Goal: Find specific page/section: Find specific page/section

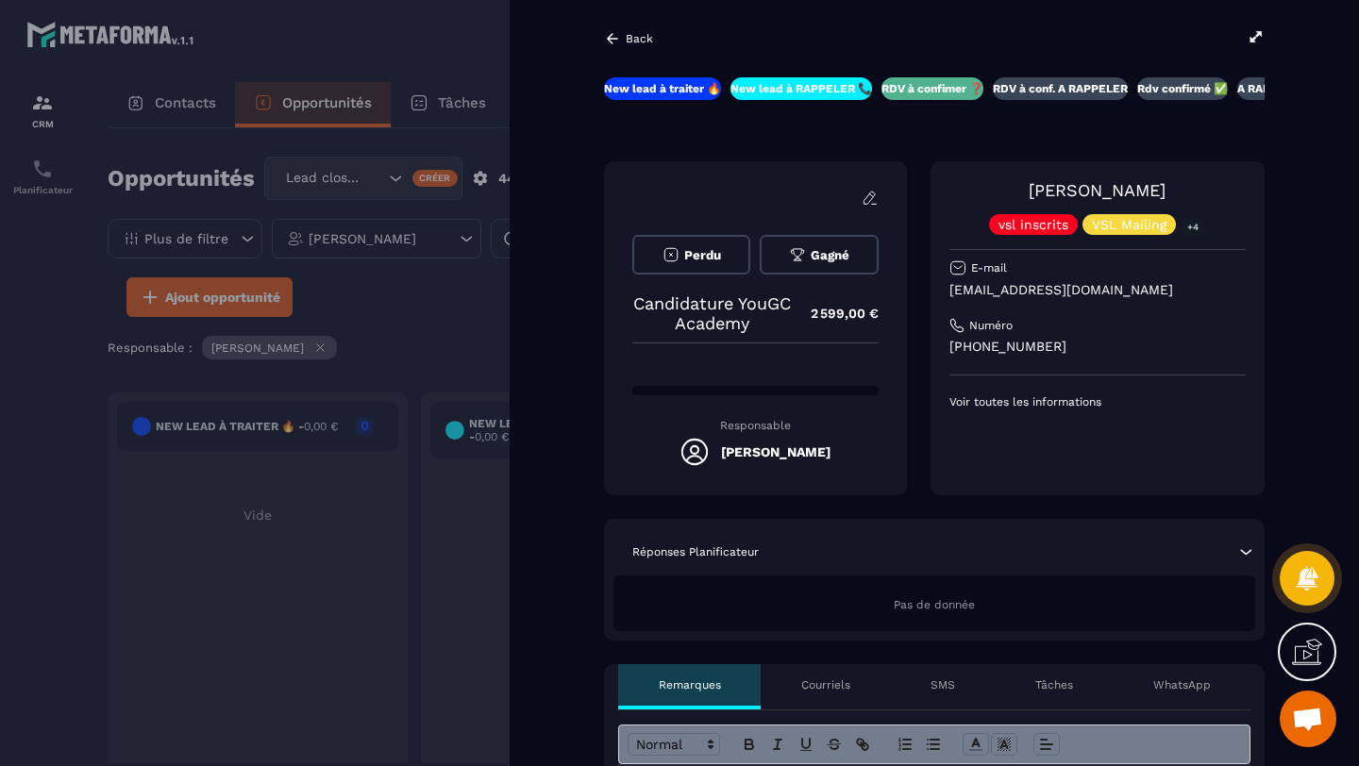
scroll to position [406, 0]
click at [1255, 36] on icon at bounding box center [1255, 36] width 17 height 17
click at [442, 324] on div at bounding box center [679, 383] width 1359 height 766
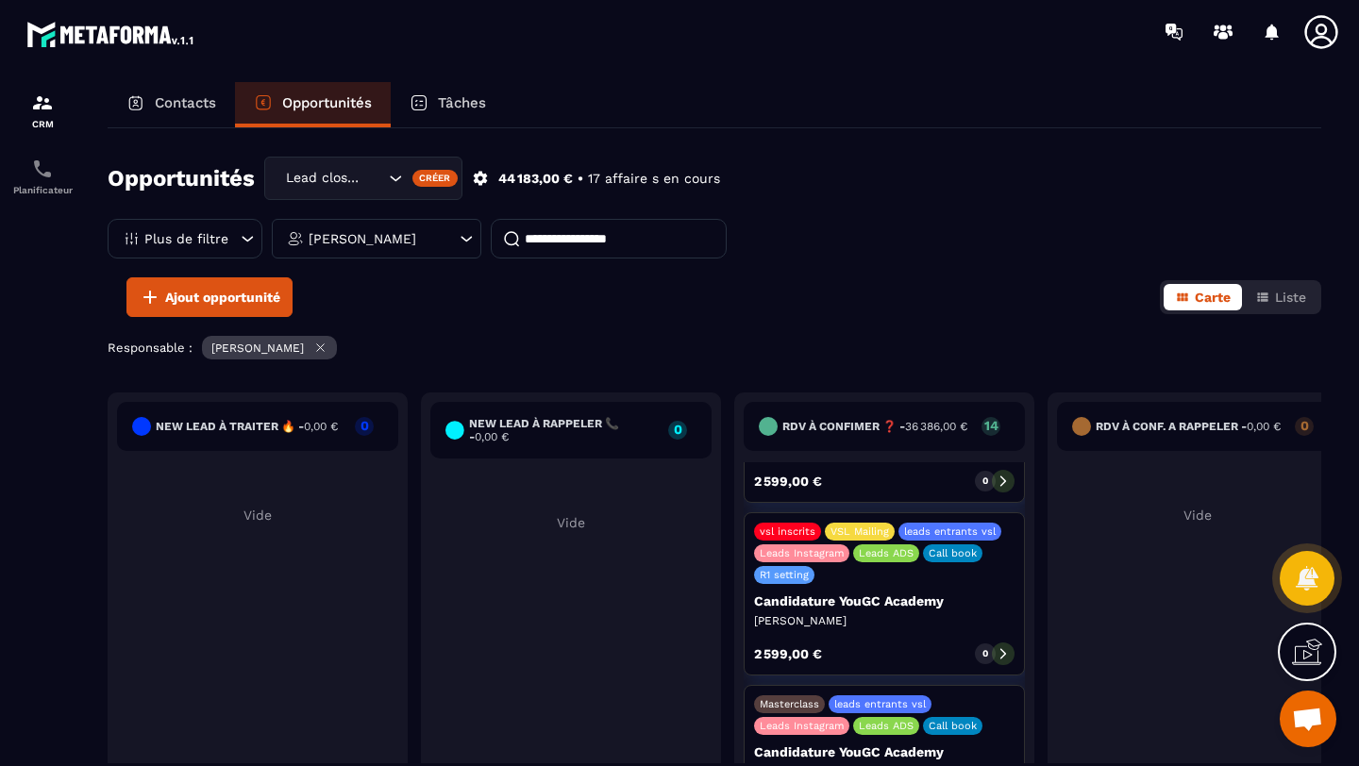
scroll to position [650, 0]
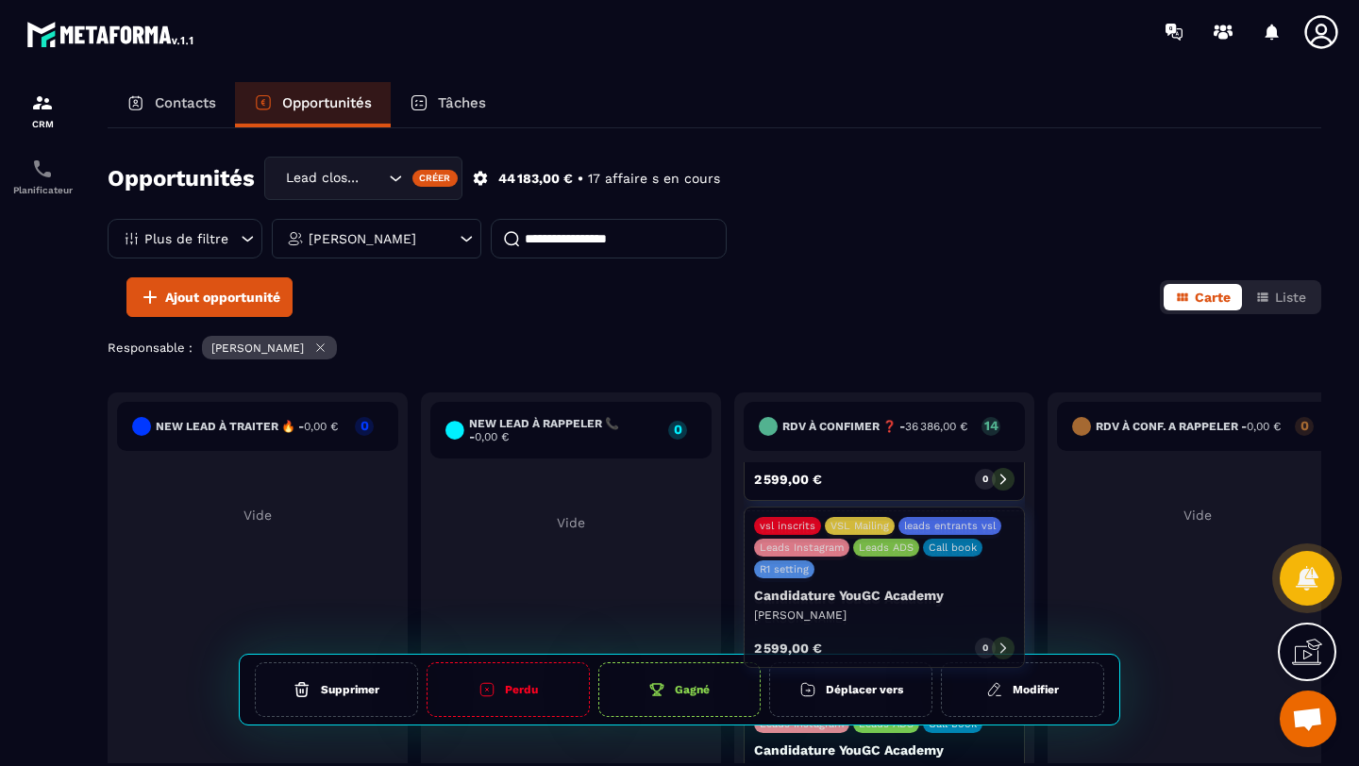
click at [1002, 645] on icon at bounding box center [1002, 651] width 13 height 13
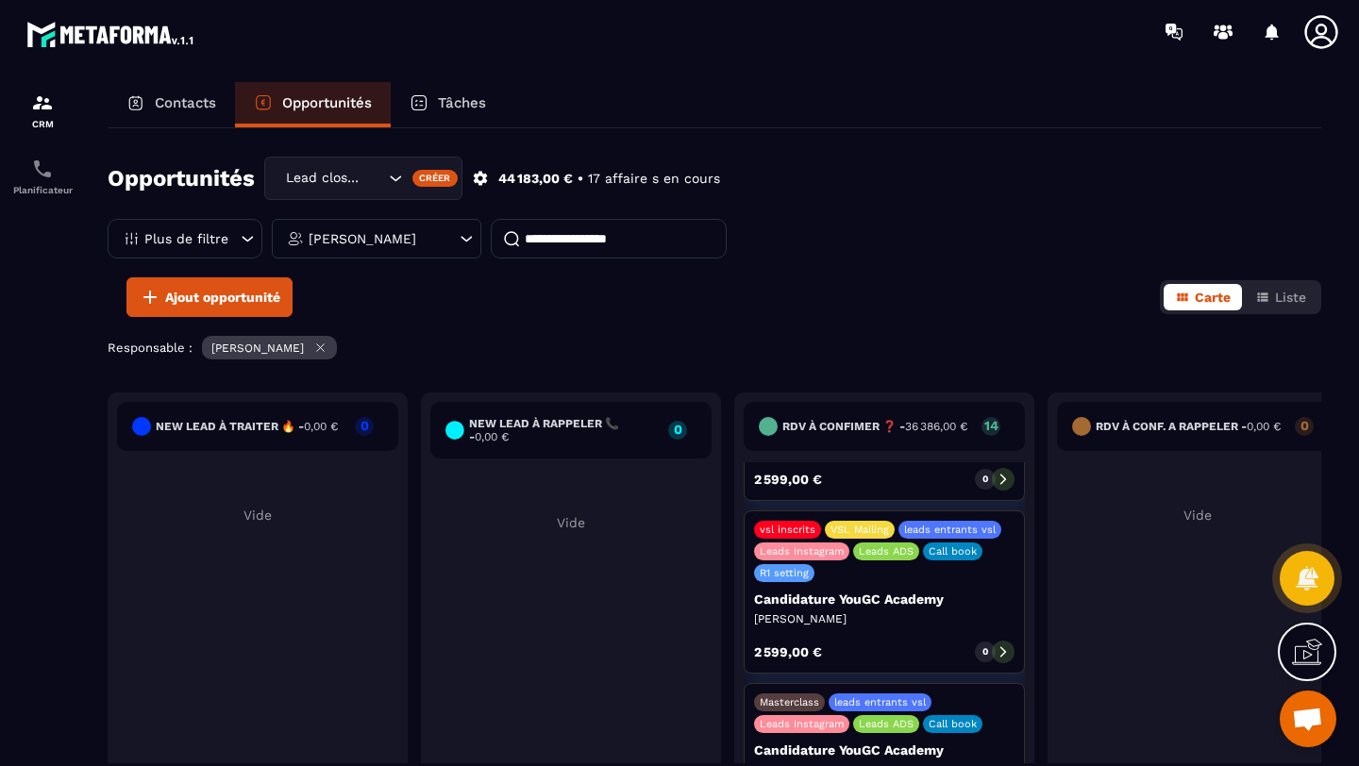
click at [1005, 648] on icon at bounding box center [1002, 651] width 13 height 13
